Goal: Complete application form: Complete application form

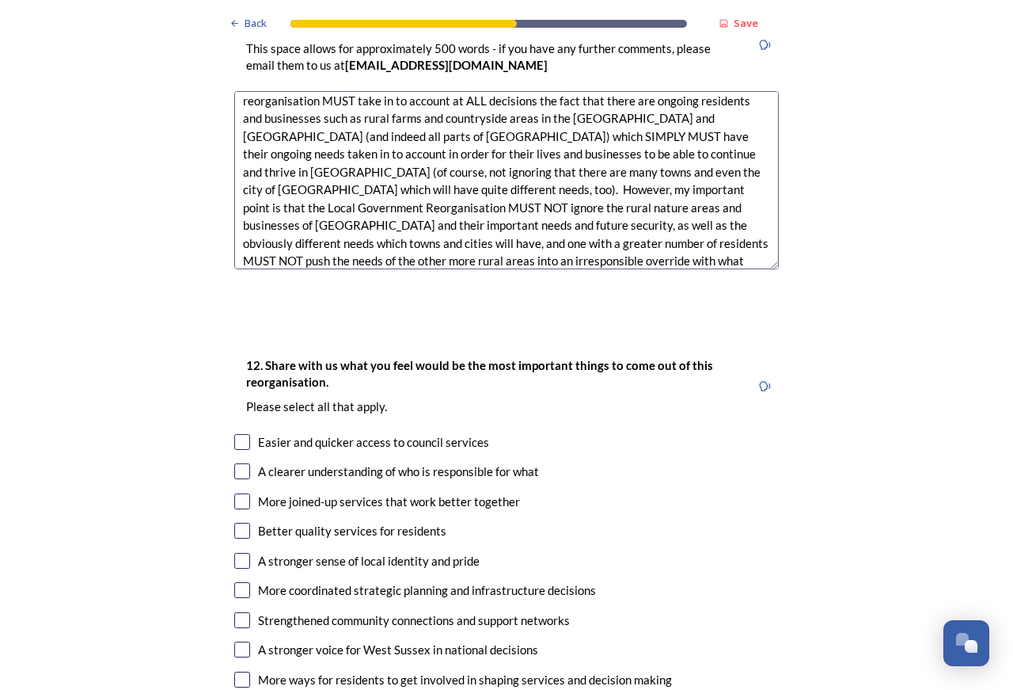
scroll to position [2494, 0]
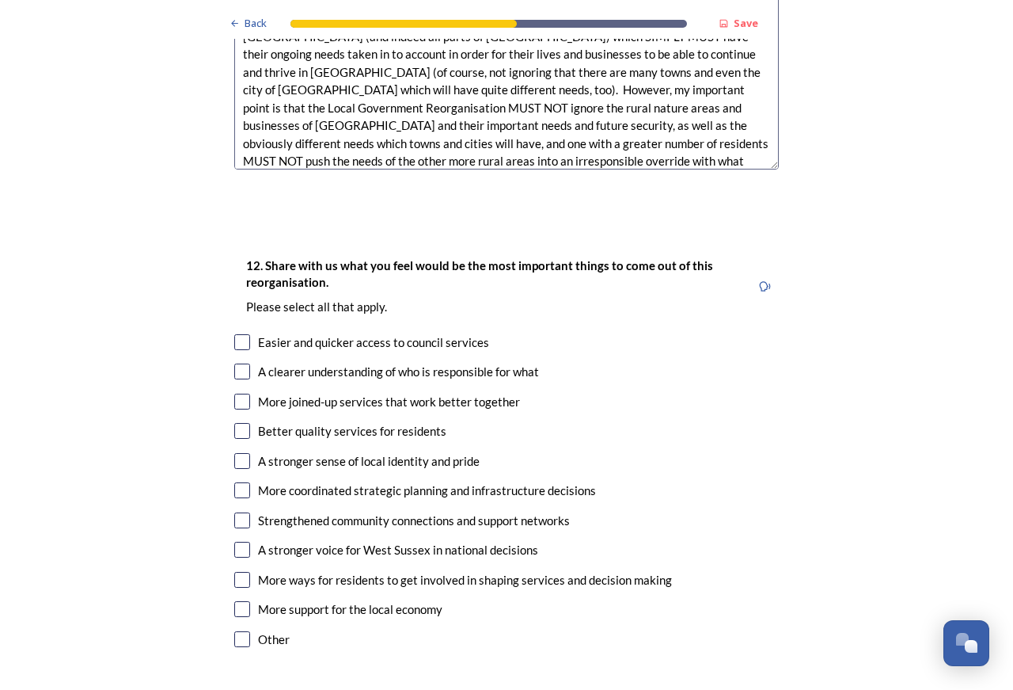
type textarea "Whether the Single or Twin Unitary model is adopted, my Main concern is that an…"
click at [234, 334] on input "checkbox" at bounding box center [242, 342] width 16 height 16
checkbox input "true"
click at [238, 363] on input "checkbox" at bounding box center [242, 371] width 16 height 16
checkbox input "true"
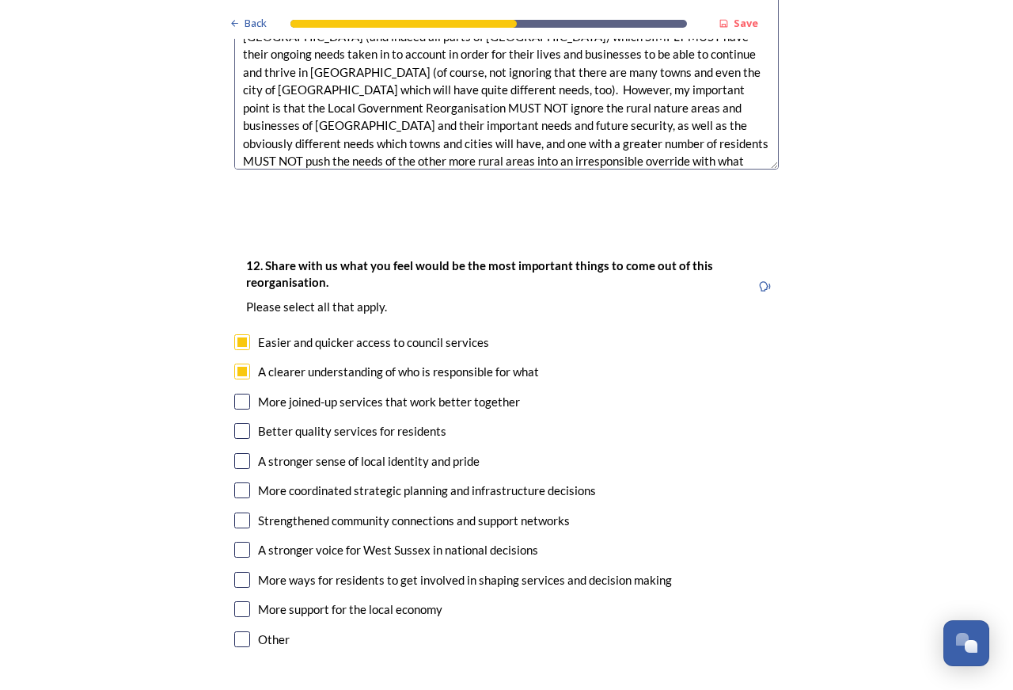
click at [234, 394] on input "checkbox" at bounding box center [242, 402] width 16 height 16
checkbox input "true"
click at [234, 572] on input "checkbox" at bounding box center [242, 580] width 16 height 16
checkbox input "true"
click at [238, 601] on input "checkbox" at bounding box center [242, 609] width 16 height 16
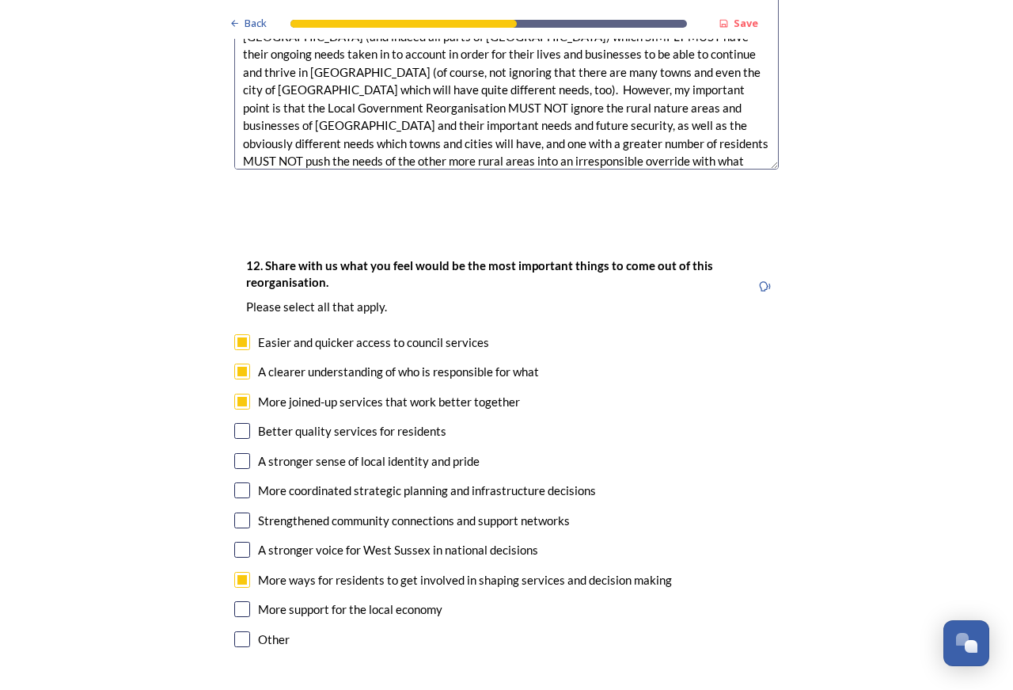
checkbox input "true"
click at [236, 423] on input "checkbox" at bounding box center [242, 431] width 16 height 16
checkbox input "true"
click at [234, 453] on input "checkbox" at bounding box center [242, 461] width 16 height 16
checkbox input "true"
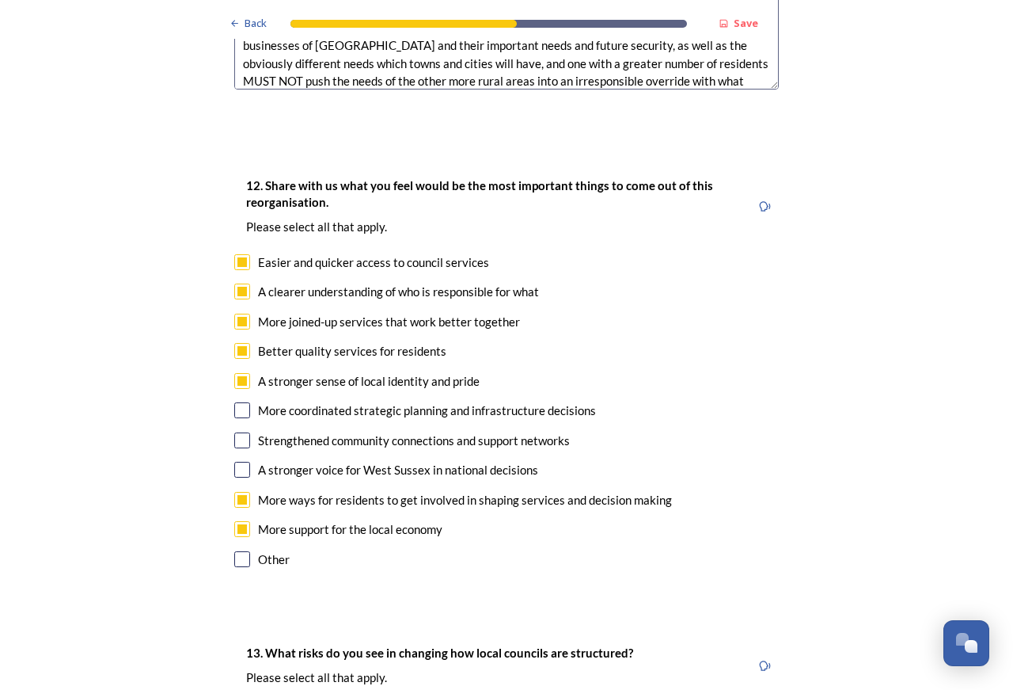
scroll to position [2594, 0]
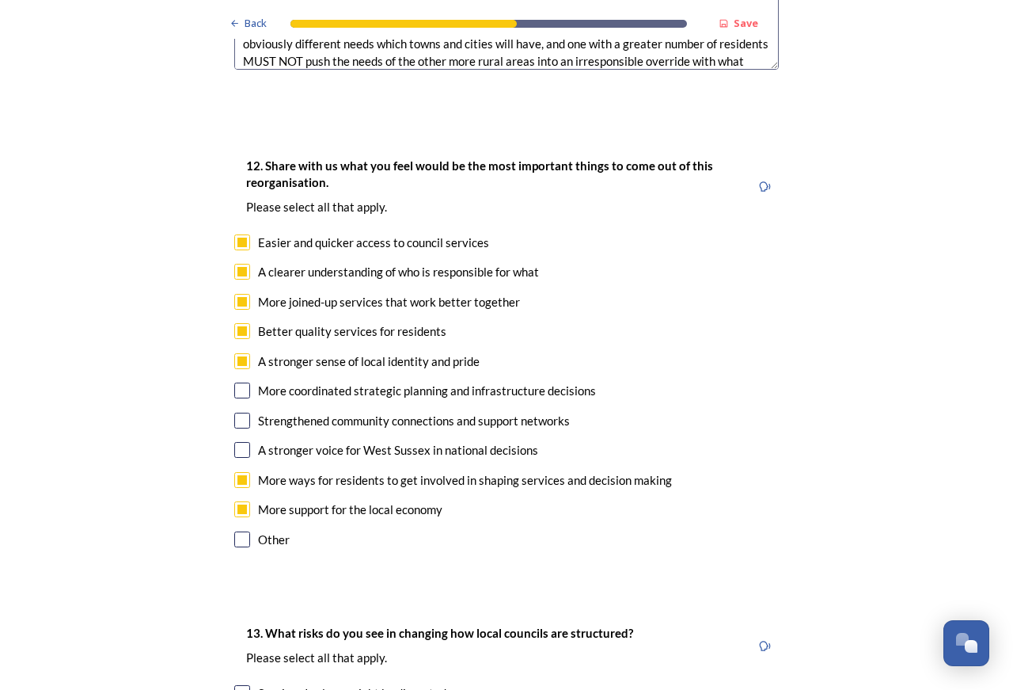
click at [234, 442] on input "checkbox" at bounding box center [242, 450] width 16 height 16
checkbox input "true"
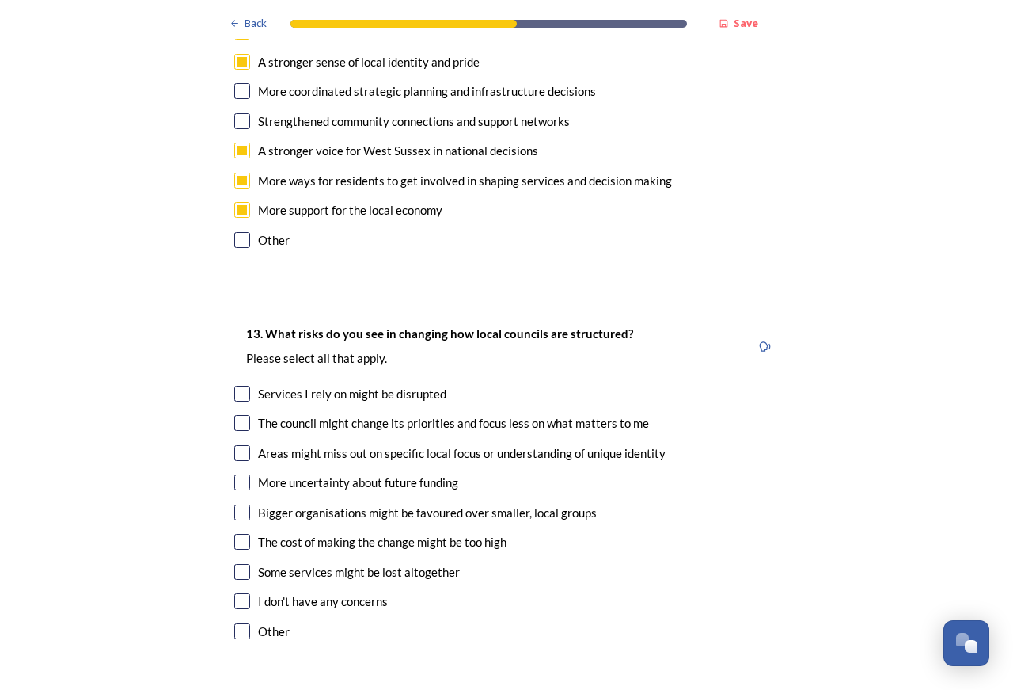
scroll to position [2793, 0]
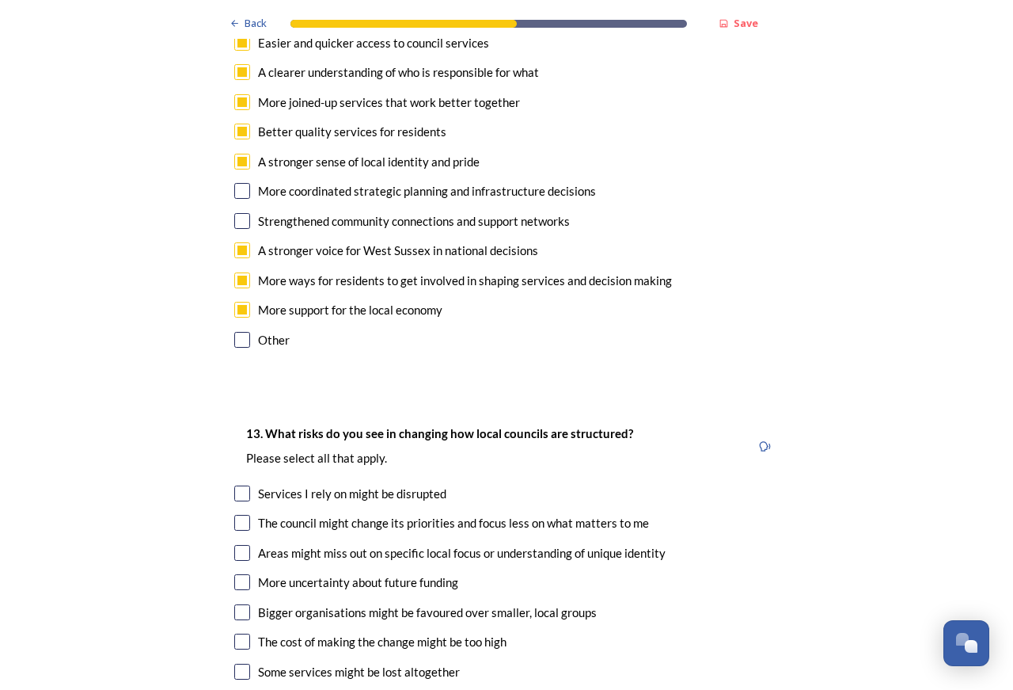
click at [234, 545] on input "checkbox" at bounding box center [242, 553] width 16 height 16
checkbox input "true"
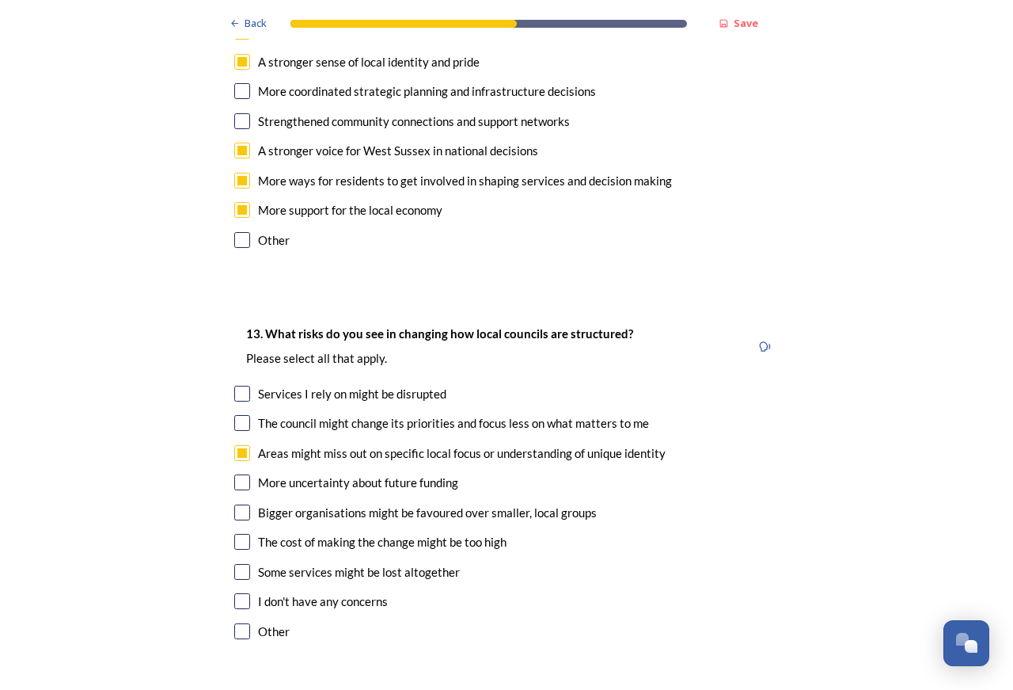
click at [236, 504] on input "checkbox" at bounding box center [242, 512] width 16 height 16
checkbox input "true"
click at [238, 564] on input "checkbox" at bounding box center [242, 572] width 16 height 16
checkbox input "true"
click at [237, 415] on input "checkbox" at bounding box center [242, 423] width 16 height 16
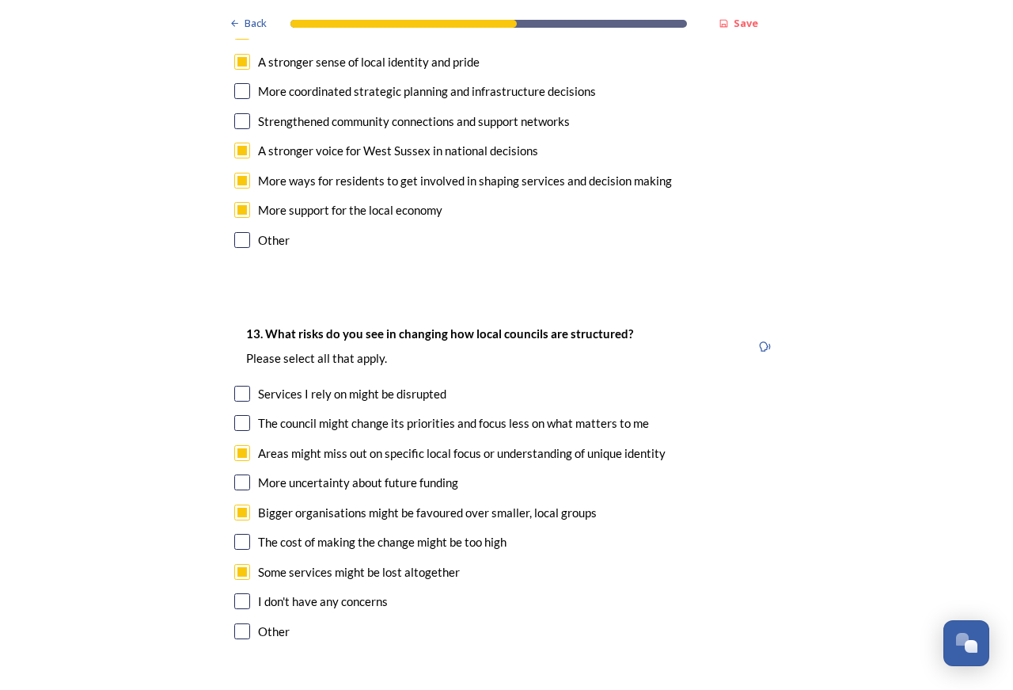
checkbox input "true"
click at [242, 474] on input "checkbox" at bounding box center [242, 482] width 16 height 16
checkbox input "true"
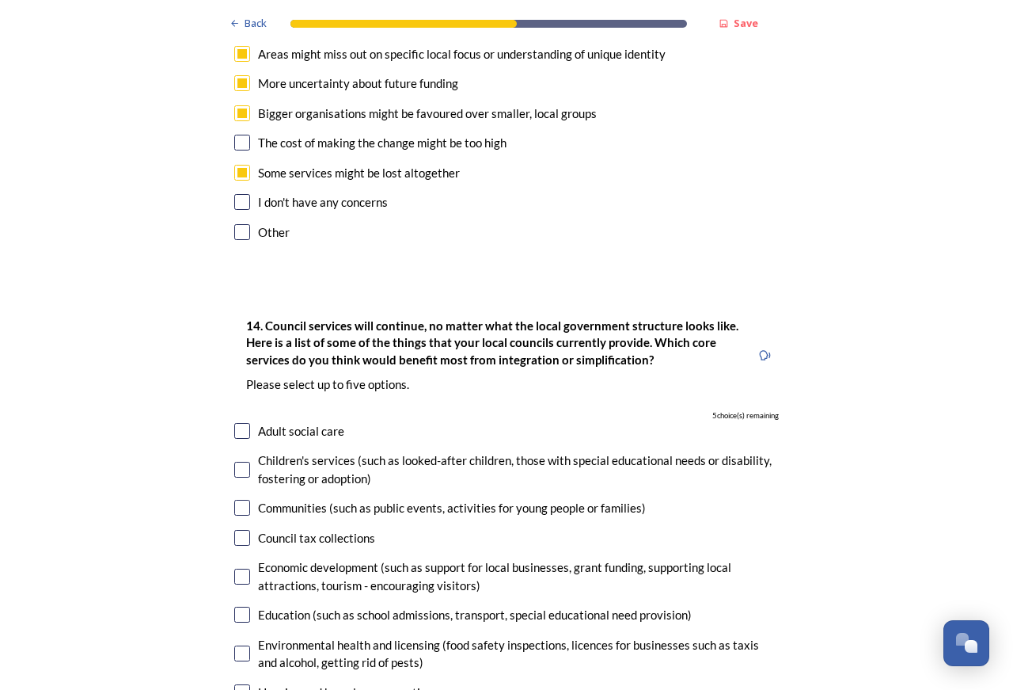
scroll to position [3392, 0]
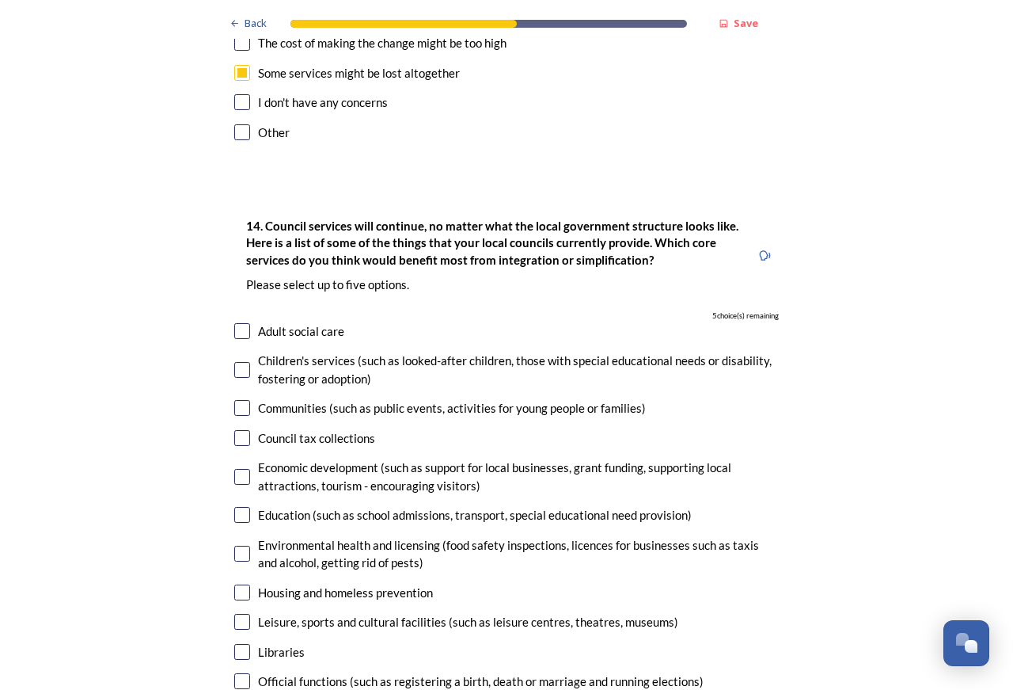
click at [238, 507] on input "checkbox" at bounding box center [242, 515] width 16 height 16
checkbox input "true"
click at [236, 546] on input "checkbox" at bounding box center [242, 554] width 16 height 16
checkbox input "true"
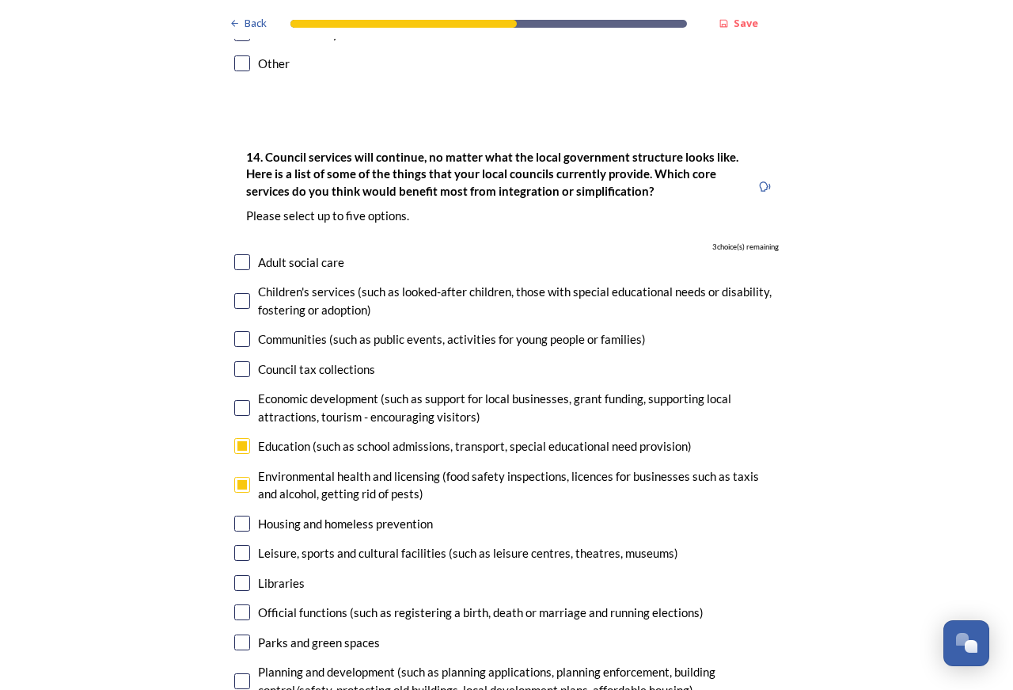
scroll to position [3492, 0]
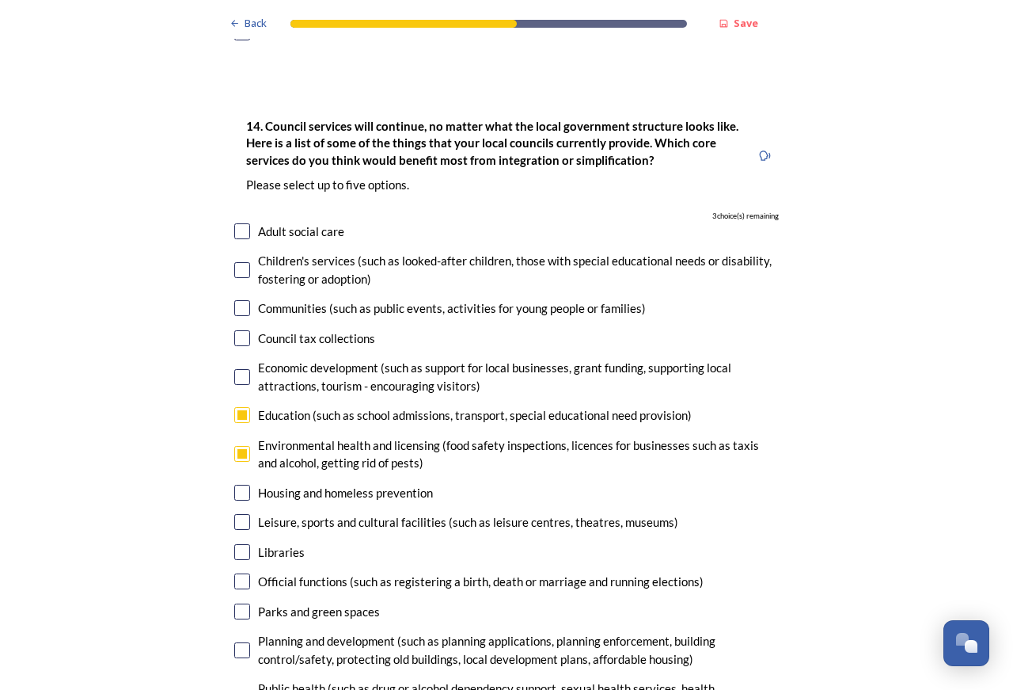
click at [234, 603] on input "checkbox" at bounding box center [242, 611] width 16 height 16
checkbox input "true"
click at [234, 642] on input "checkbox" at bounding box center [242, 650] width 16 height 16
checkbox input "true"
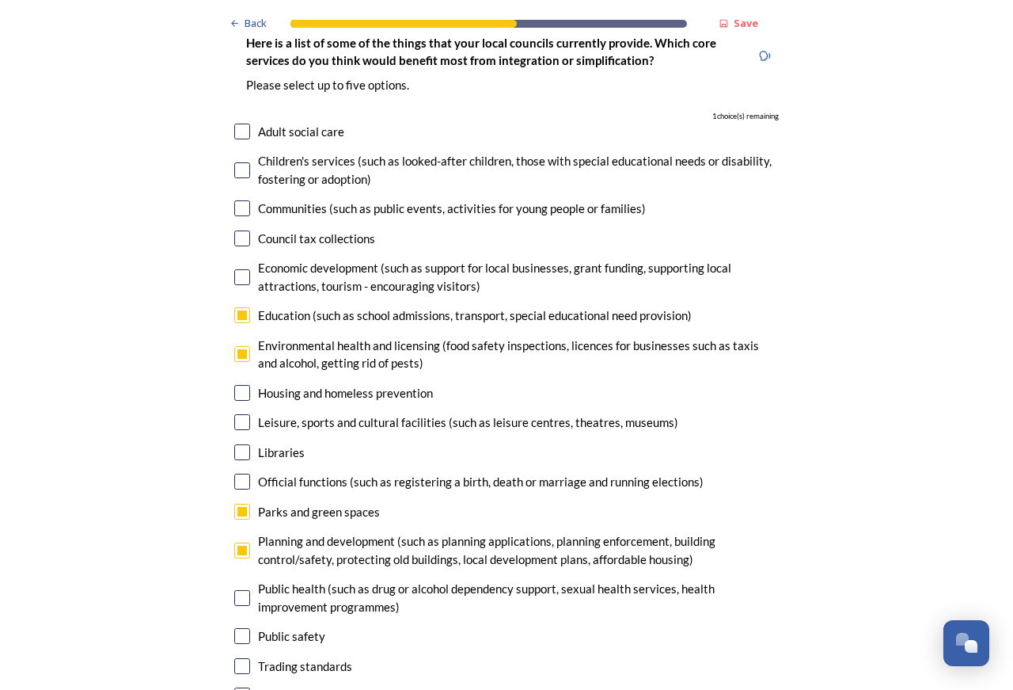
scroll to position [3691, 0]
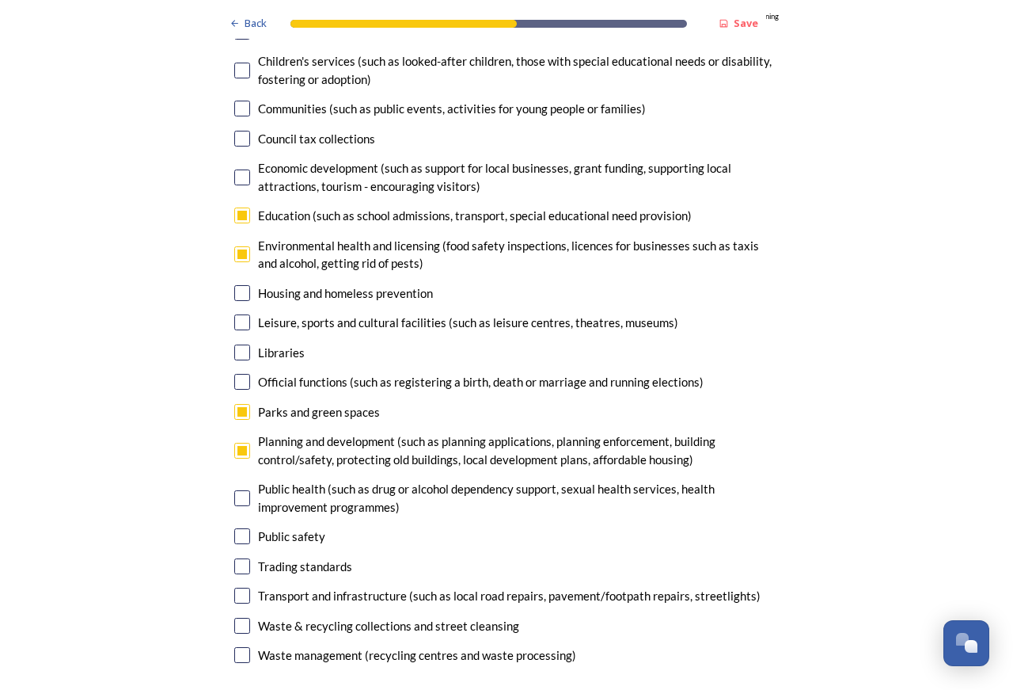
click at [239, 588] on input "checkbox" at bounding box center [242, 596] width 16 height 16
checkbox input "true"
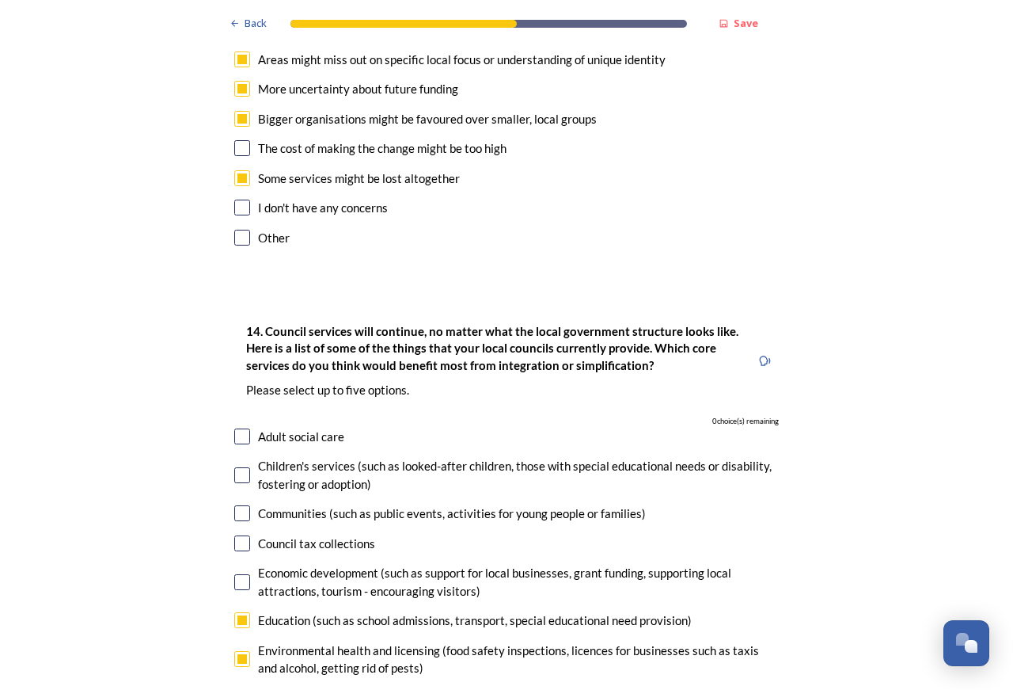
scroll to position [3193, 0]
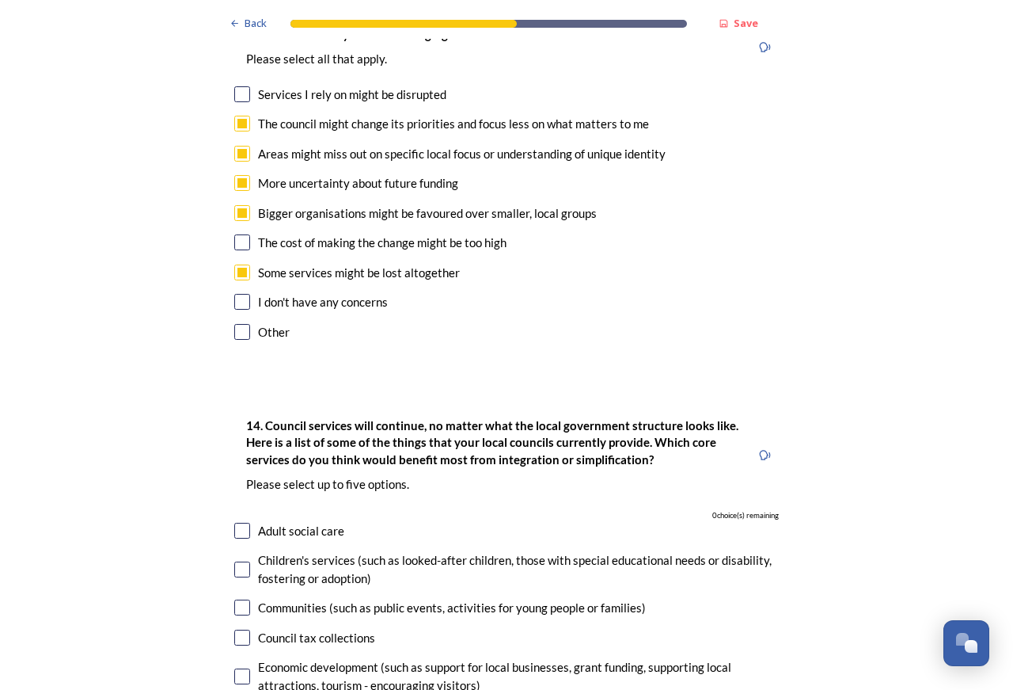
click at [236, 523] on input "checkbox" at bounding box center [242, 531] width 16 height 16
checkbox input "false"
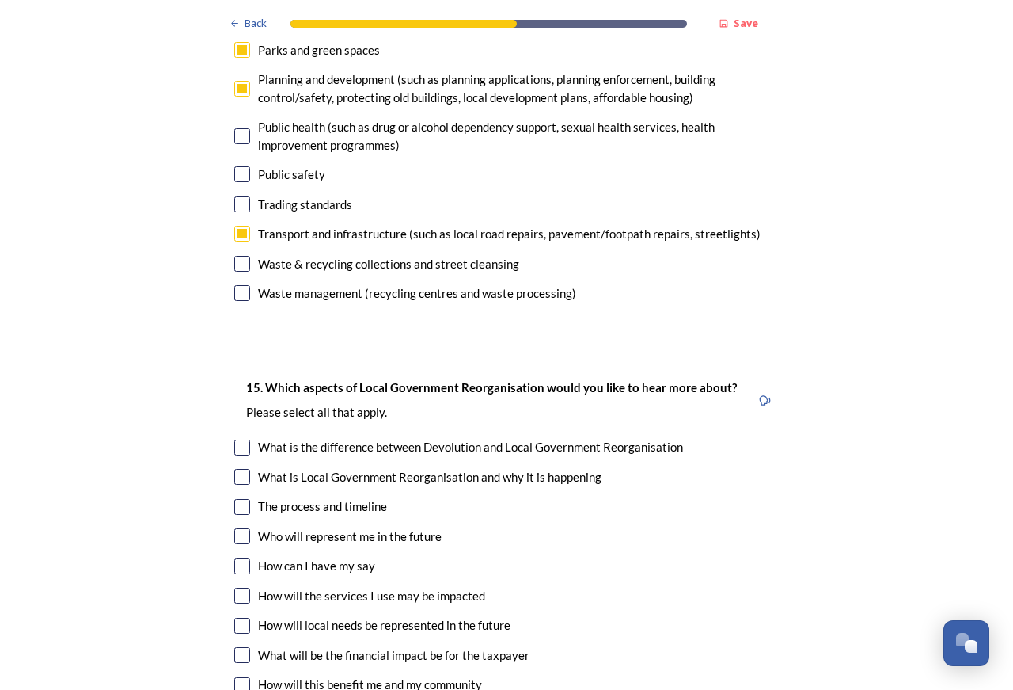
scroll to position [4090, 0]
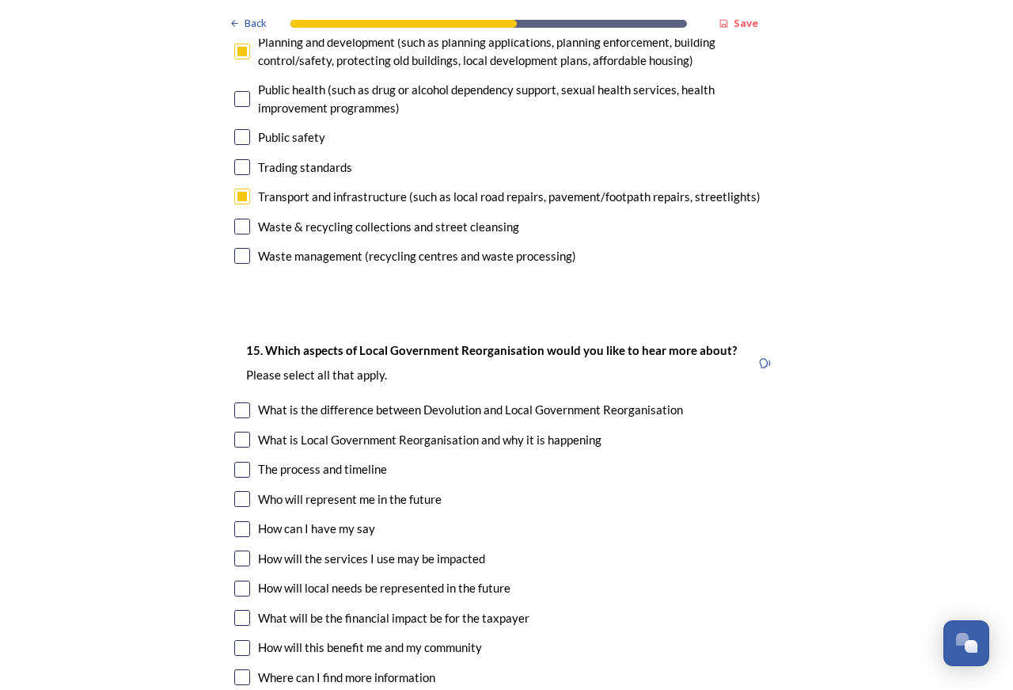
click at [236, 580] on input "checkbox" at bounding box center [242, 588] width 16 height 16
checkbox input "true"
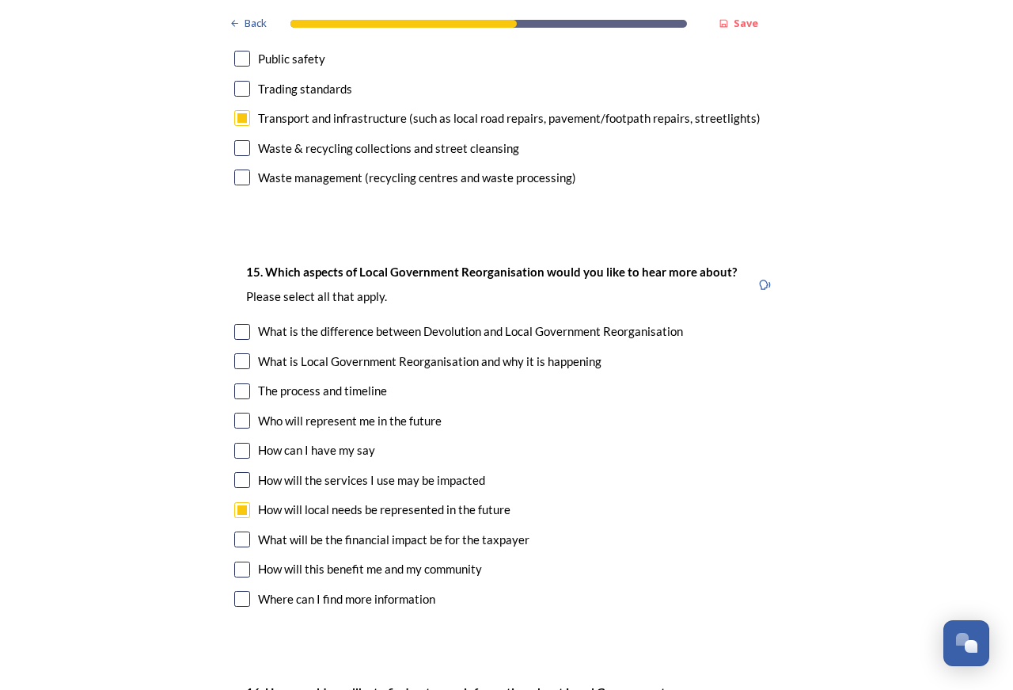
scroll to position [4190, 0]
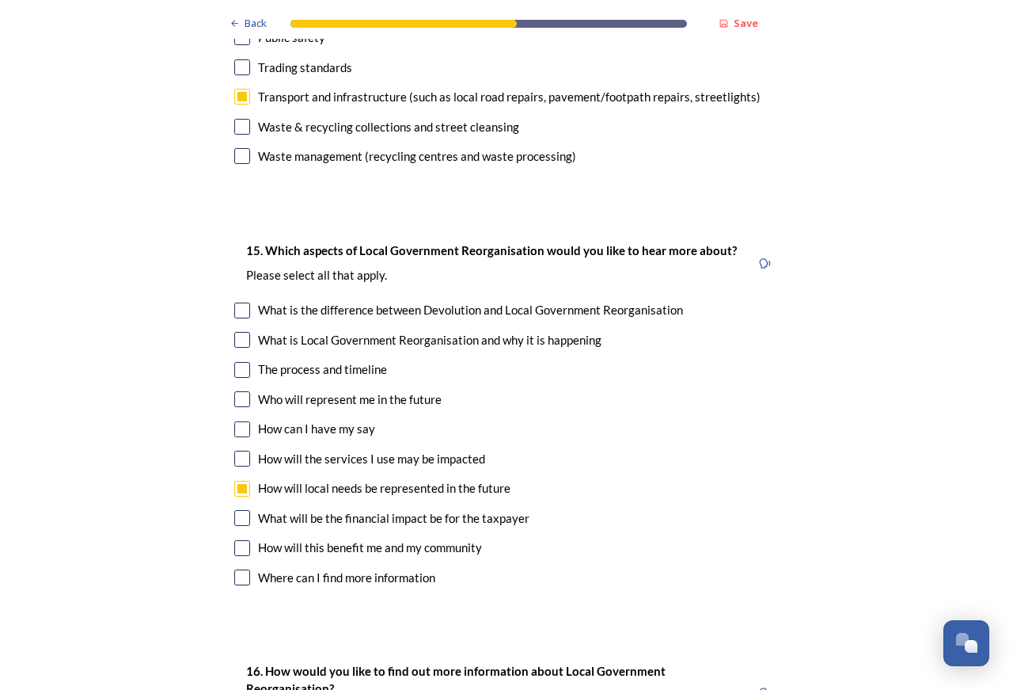
click at [234, 540] on input "checkbox" at bounding box center [242, 548] width 16 height 16
checkbox input "true"
click at [238, 302] on input "checkbox" at bounding box center [242, 310] width 16 height 16
checkbox input "true"
click at [237, 421] on input "checkbox" at bounding box center [242, 429] width 16 height 16
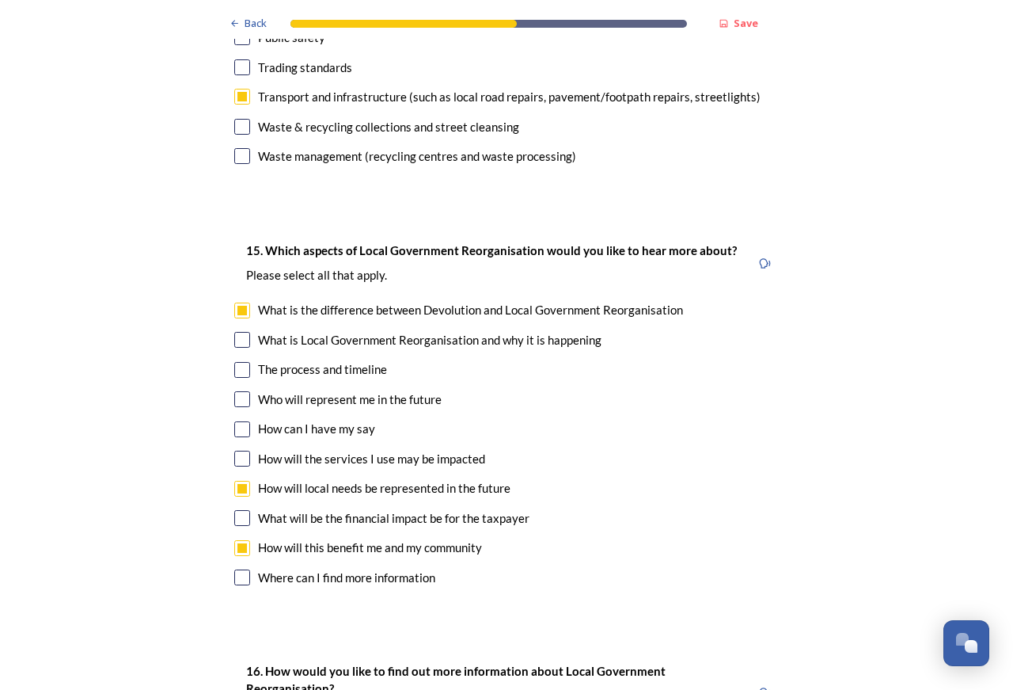
checkbox input "true"
click at [241, 451] on input "checkbox" at bounding box center [242, 459] width 16 height 16
checkbox input "true"
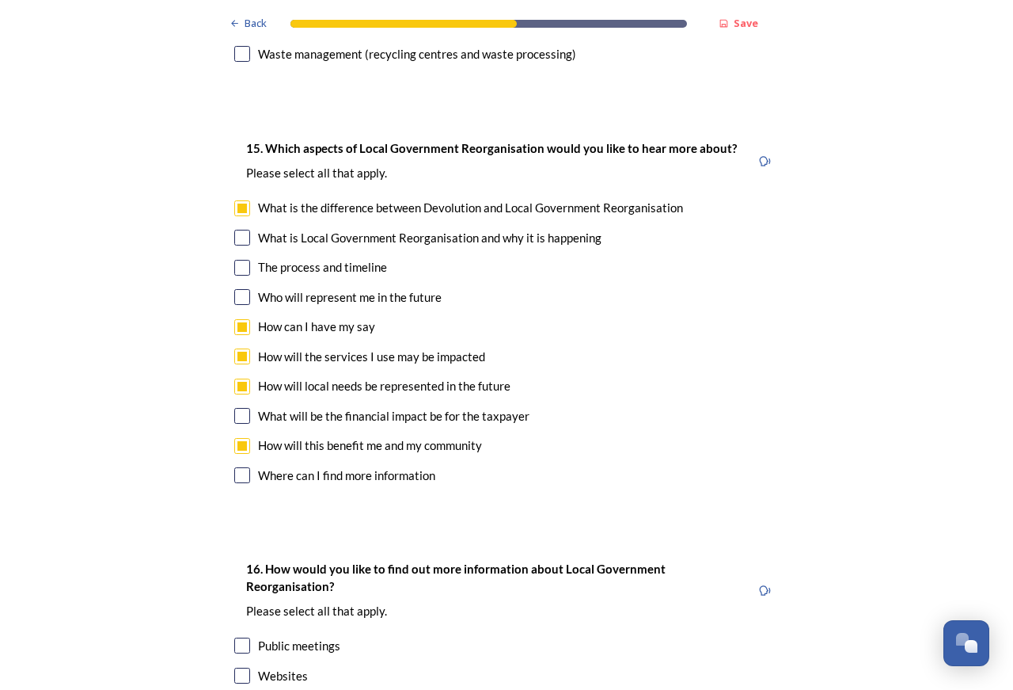
scroll to position [4489, 0]
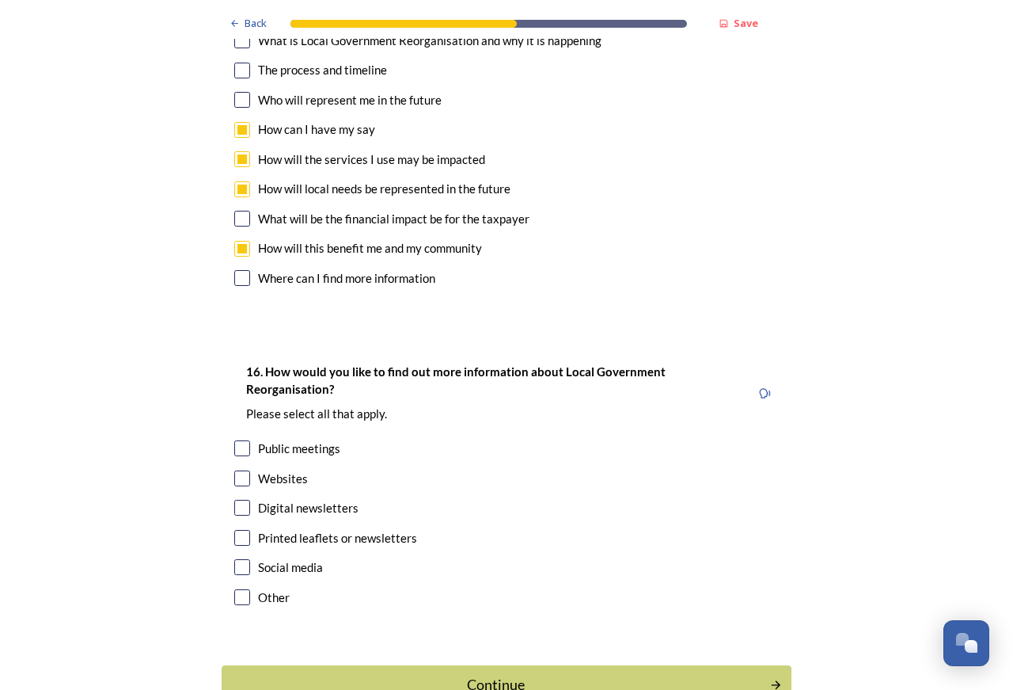
click at [234, 530] on input "checkbox" at bounding box center [242, 538] width 16 height 16
checkbox input "true"
click at [237, 470] on input "checkbox" at bounding box center [242, 478] width 16 height 16
checkbox input "true"
click at [236, 440] on input "checkbox" at bounding box center [242, 448] width 16 height 16
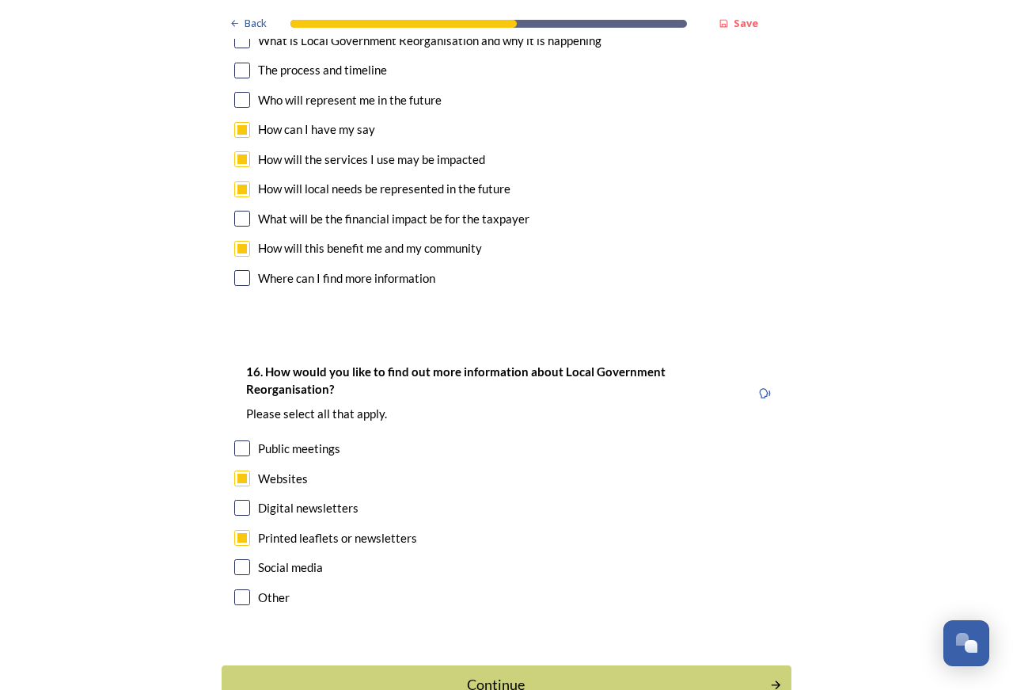
checkbox input "true"
click at [241, 500] on input "checkbox" at bounding box center [242, 508] width 16 height 16
checkbox input "true"
click at [580, 674] on div "Continue" at bounding box center [496, 684] width 536 height 21
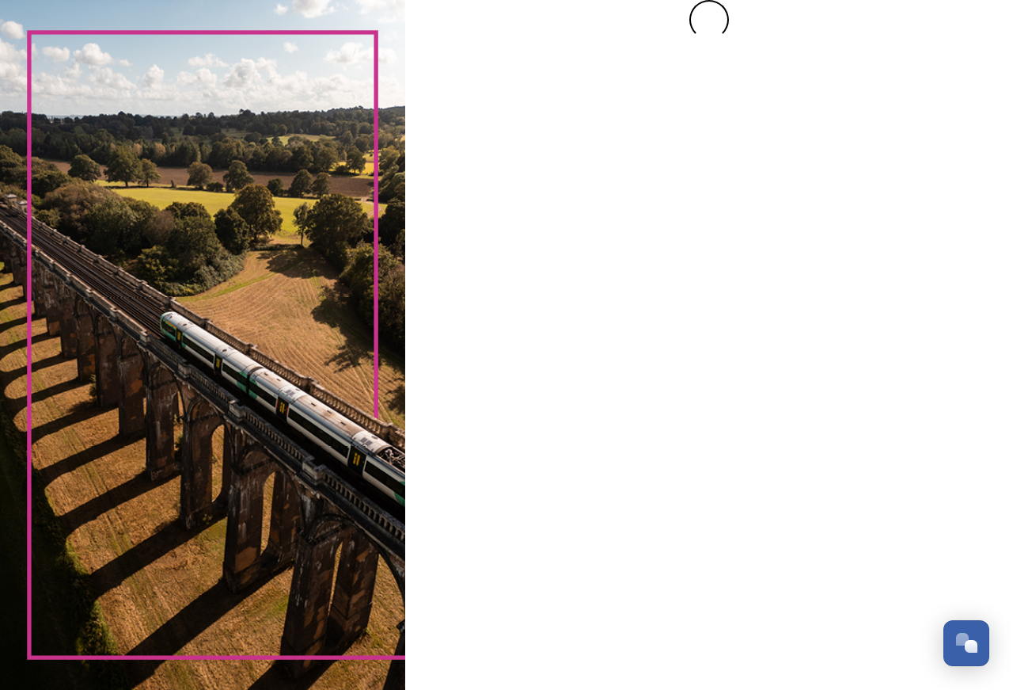
scroll to position [0, 0]
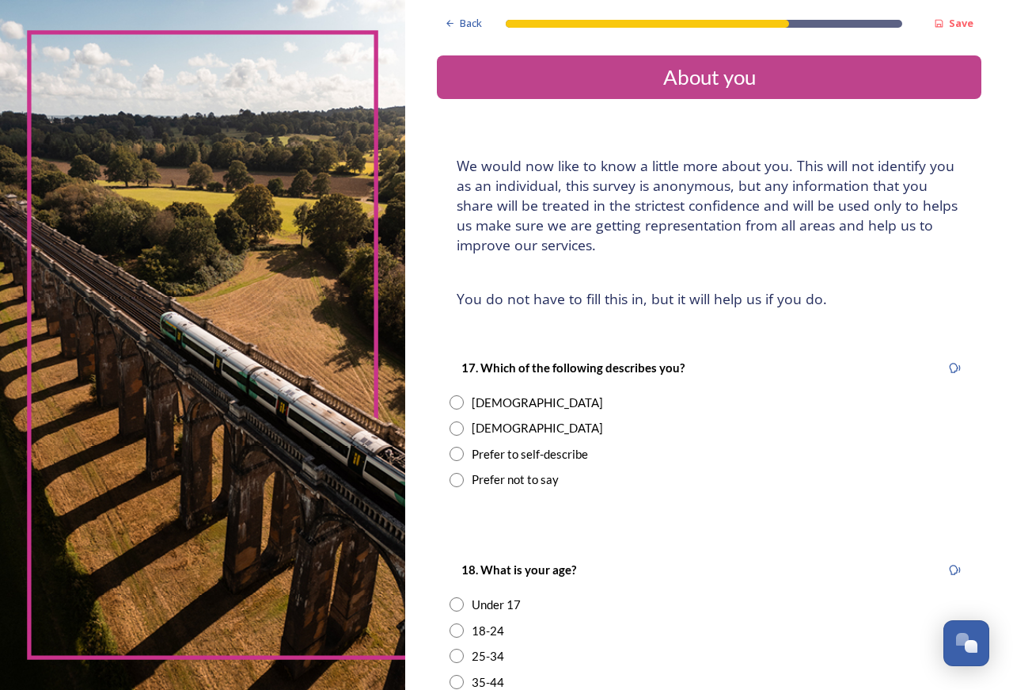
click at [456, 400] on input "radio" at bounding box center [457, 402] width 14 height 14
radio input "true"
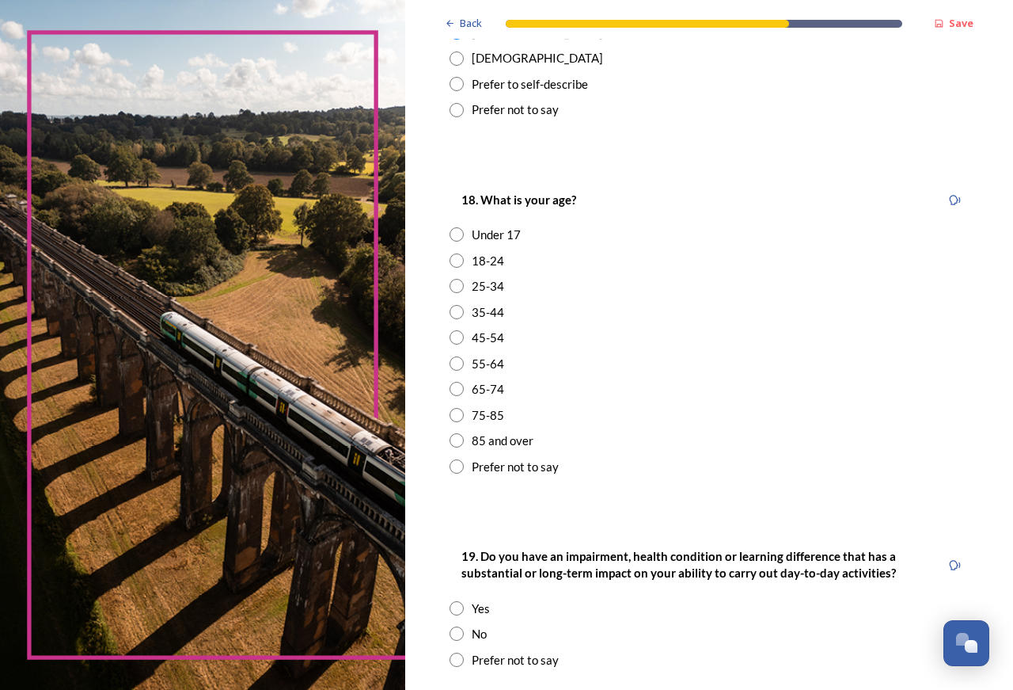
scroll to position [399, 0]
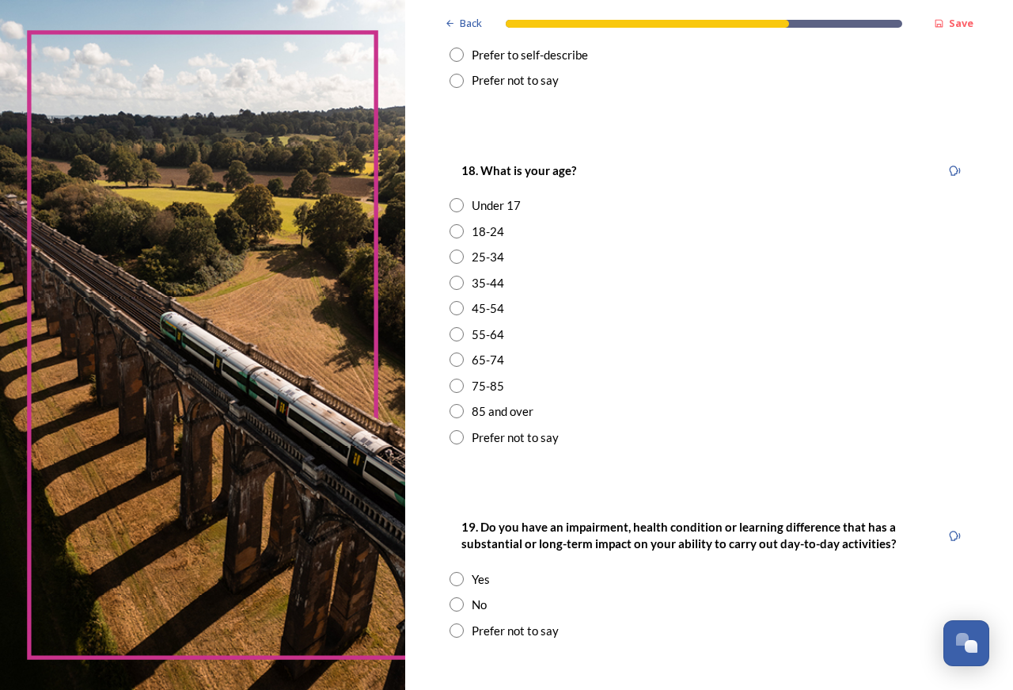
click at [458, 356] on input "radio" at bounding box center [457, 359] width 14 height 14
radio input "true"
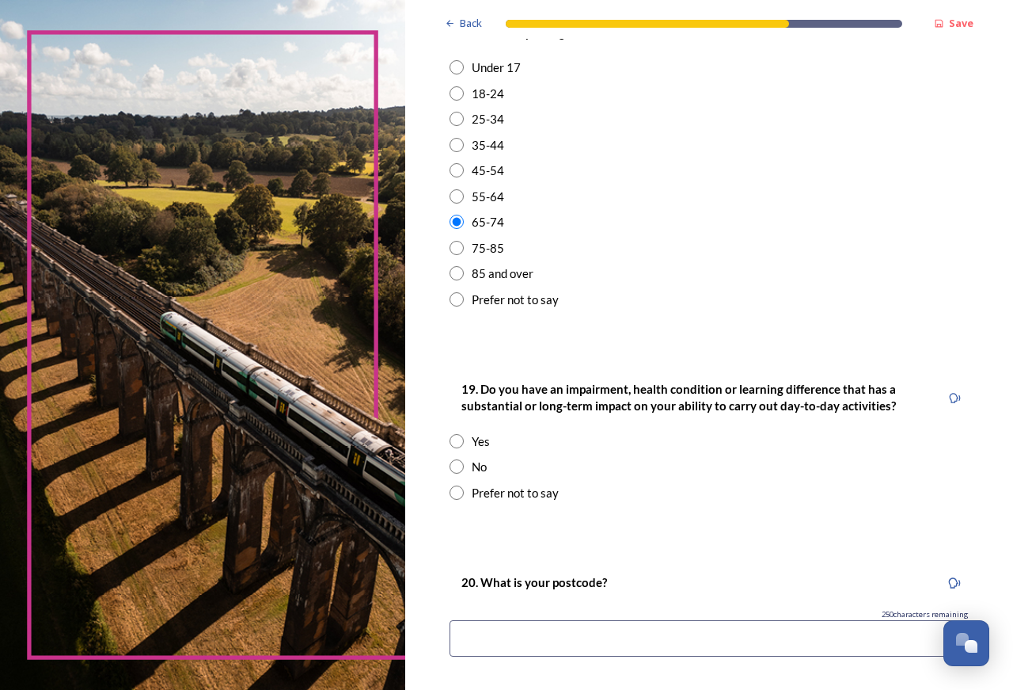
scroll to position [599, 0]
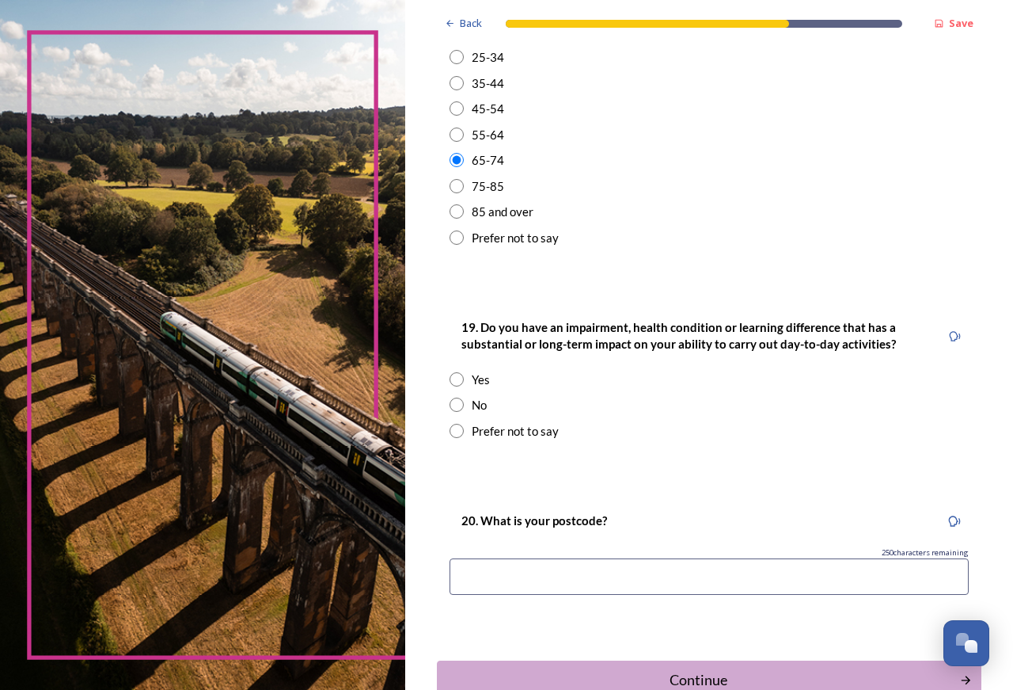
click at [458, 405] on input "radio" at bounding box center [457, 404] width 14 height 14
radio input "true"
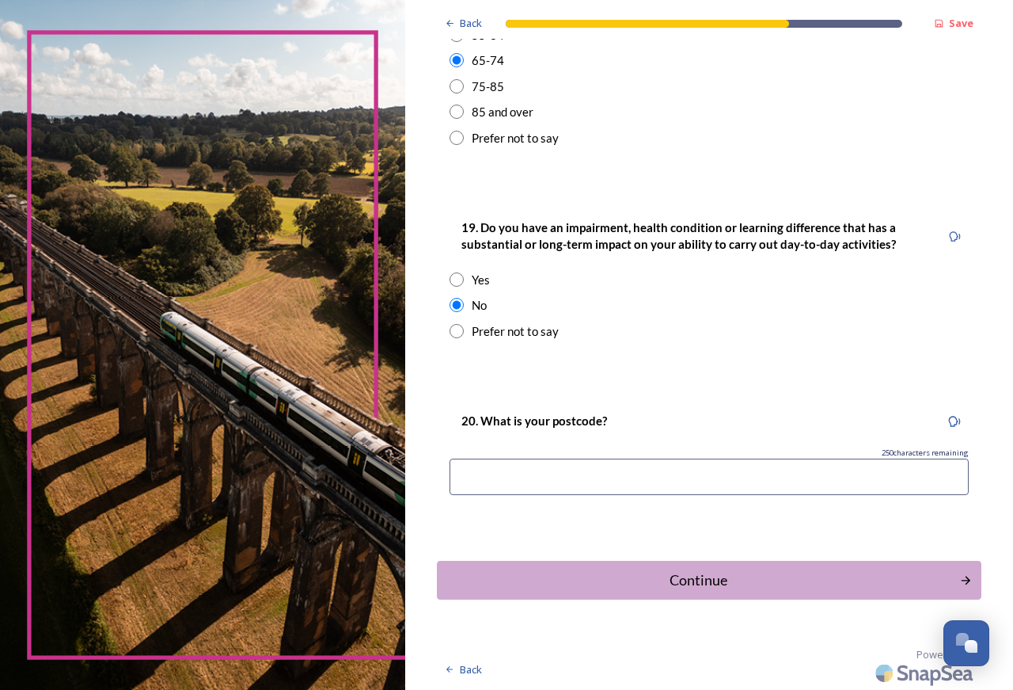
click at [480, 473] on input at bounding box center [709, 476] width 519 height 36
type input "RH20 3LB"
click at [693, 579] on div "Continue" at bounding box center [698, 579] width 511 height 21
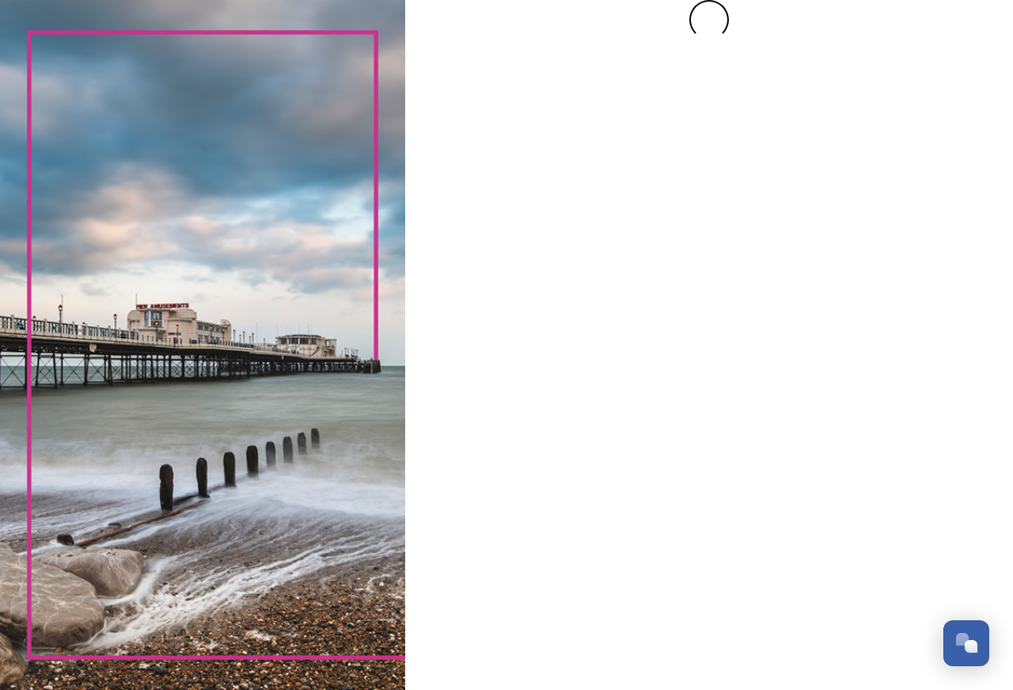
scroll to position [0, 0]
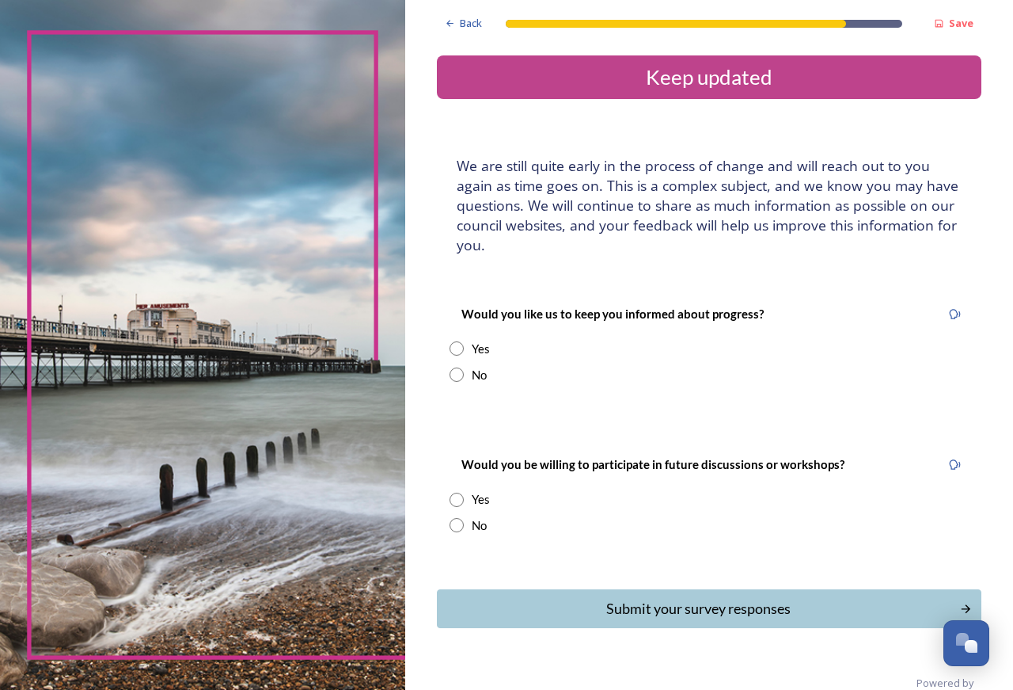
click at [452, 351] on input "radio" at bounding box center [457, 348] width 14 height 14
radio input "true"
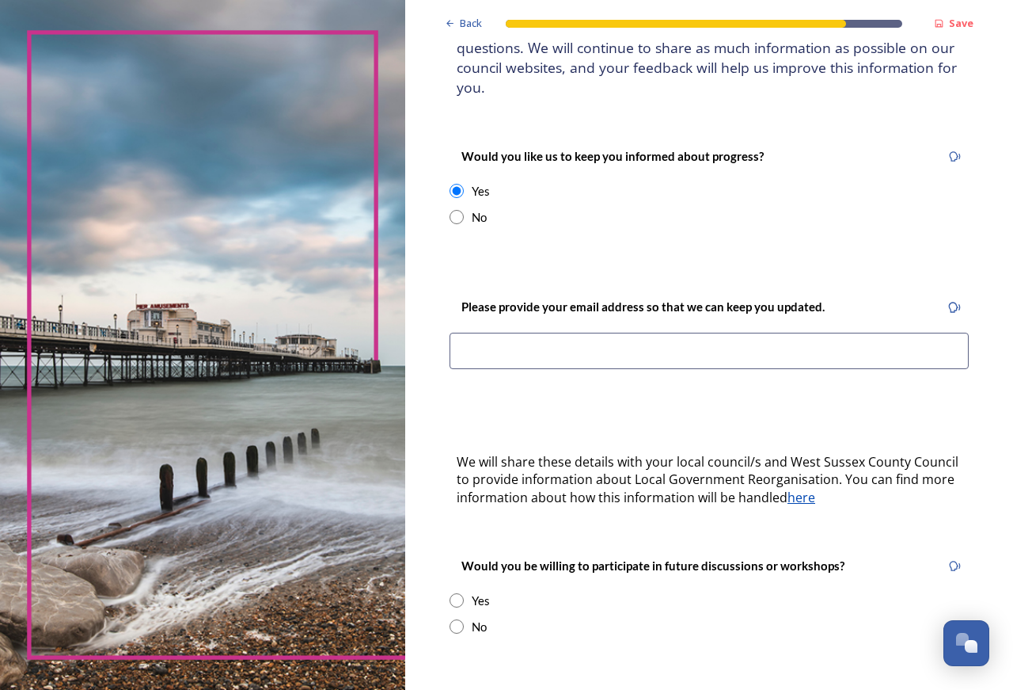
scroll to position [200, 0]
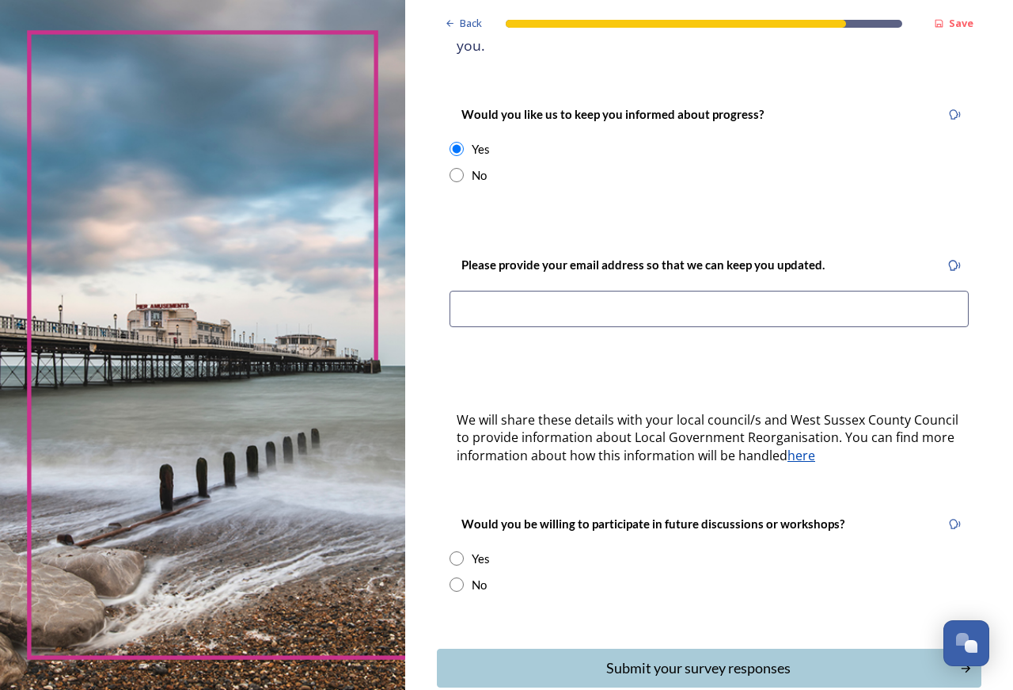
click at [522, 311] on input at bounding box center [709, 309] width 519 height 36
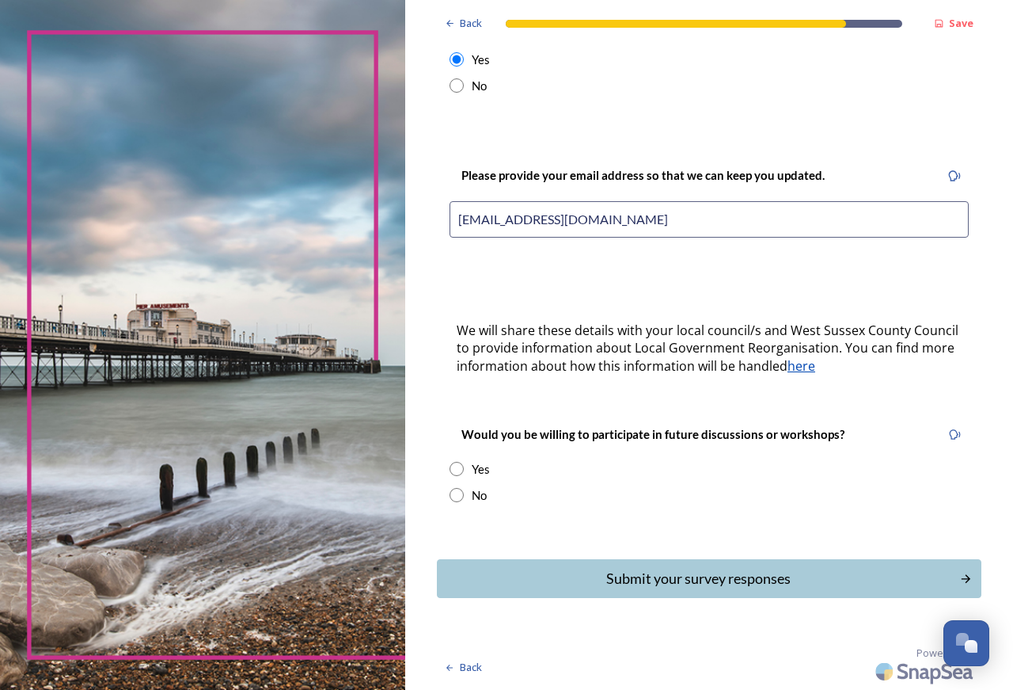
type input "bjharwood@gmail.com"
click at [456, 492] on input "radio" at bounding box center [457, 495] width 14 height 14
radio input "true"
click at [736, 576] on div "Submit your survey responses" at bounding box center [698, 578] width 511 height 21
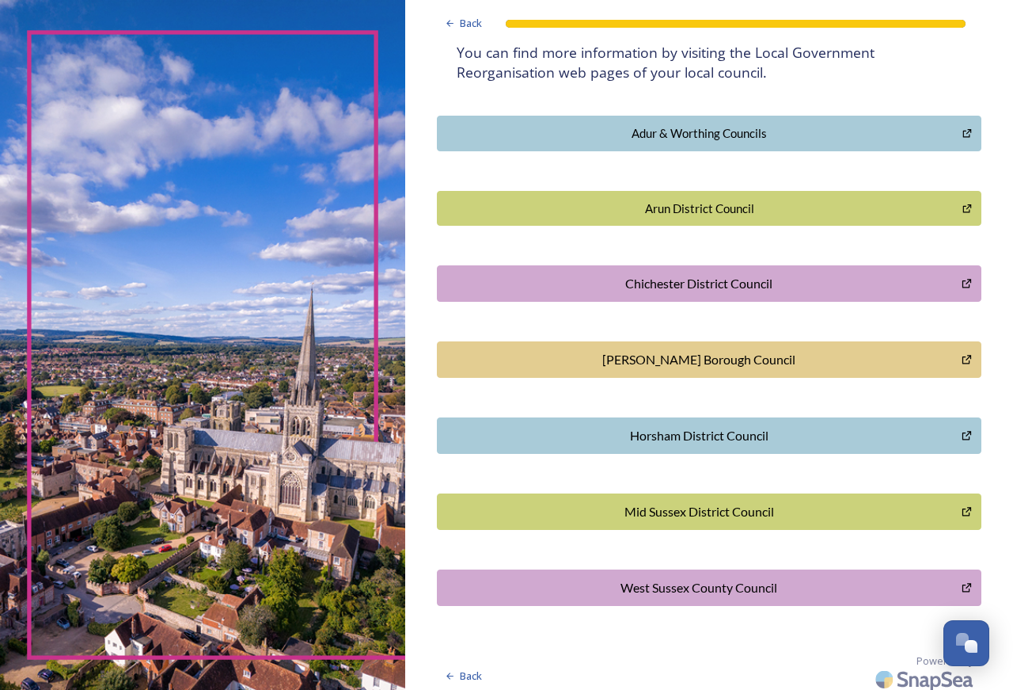
scroll to position [331, 0]
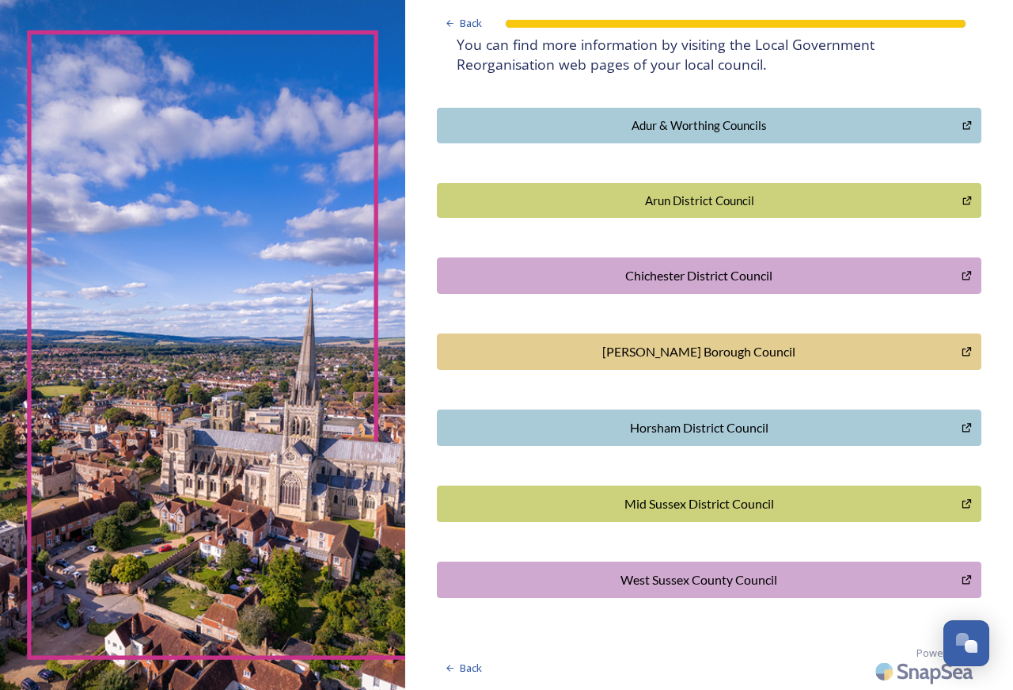
click at [718, 424] on div "Horsham District Council" at bounding box center [700, 427] width 508 height 19
click at [717, 200] on div "Arun District Council" at bounding box center [700, 201] width 508 height 18
click at [711, 120] on div "Adur & Worthing Councils" at bounding box center [700, 125] width 508 height 18
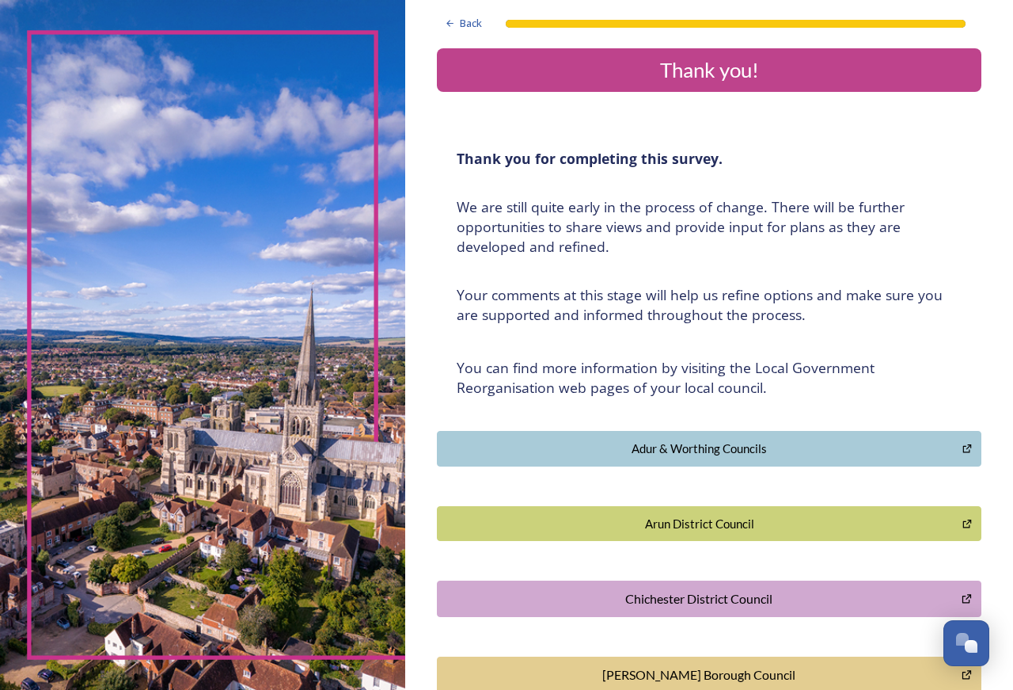
scroll to position [0, 0]
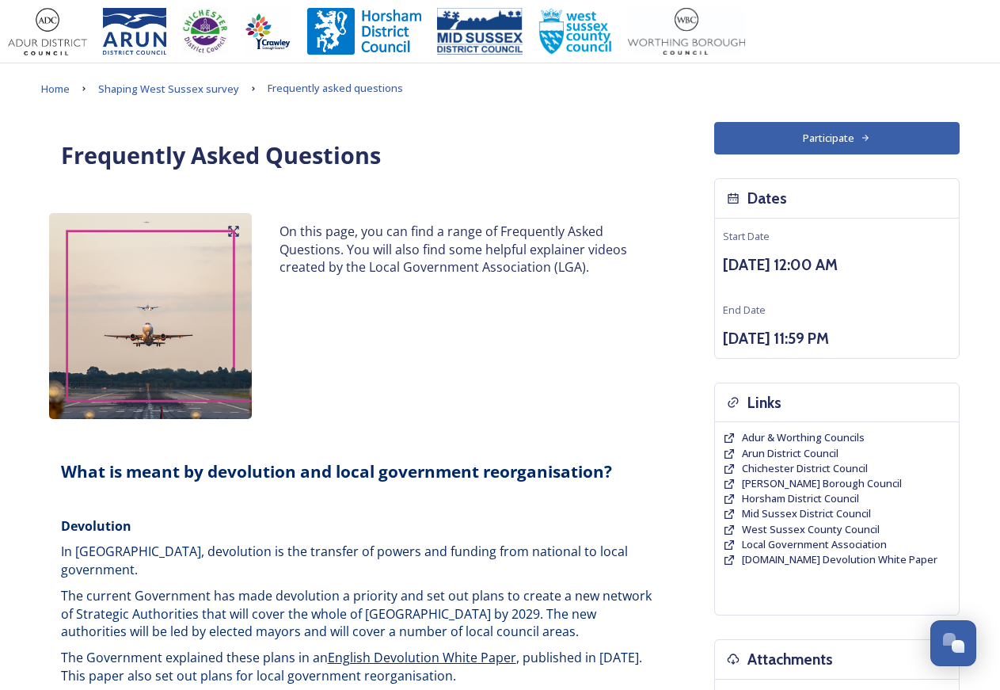
scroll to position [3877, 0]
